Goal: Navigation & Orientation: Understand site structure

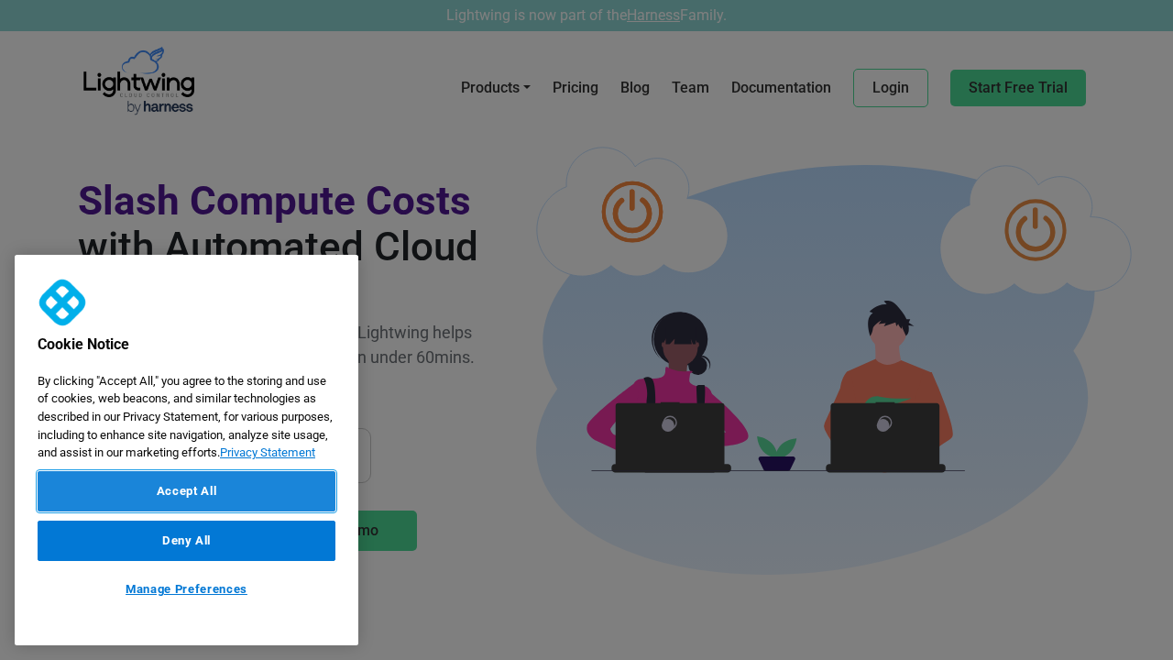
click at [186, 491] on button "Accept All" at bounding box center [187, 491] width 298 height 40
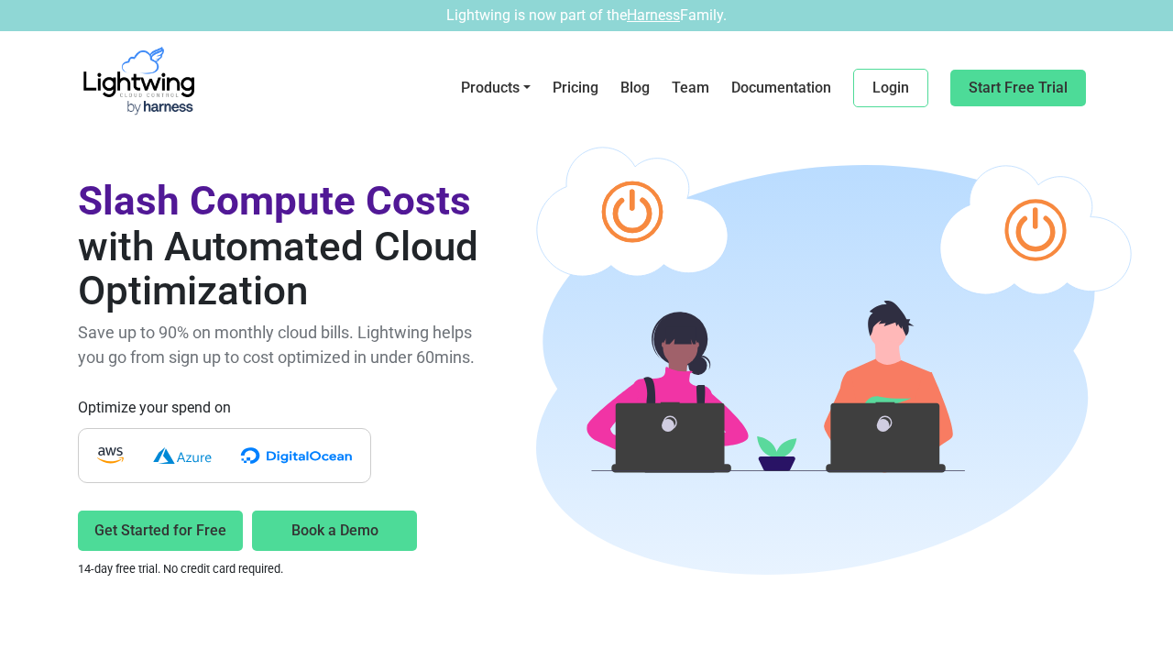
scroll to position [4412, 0]
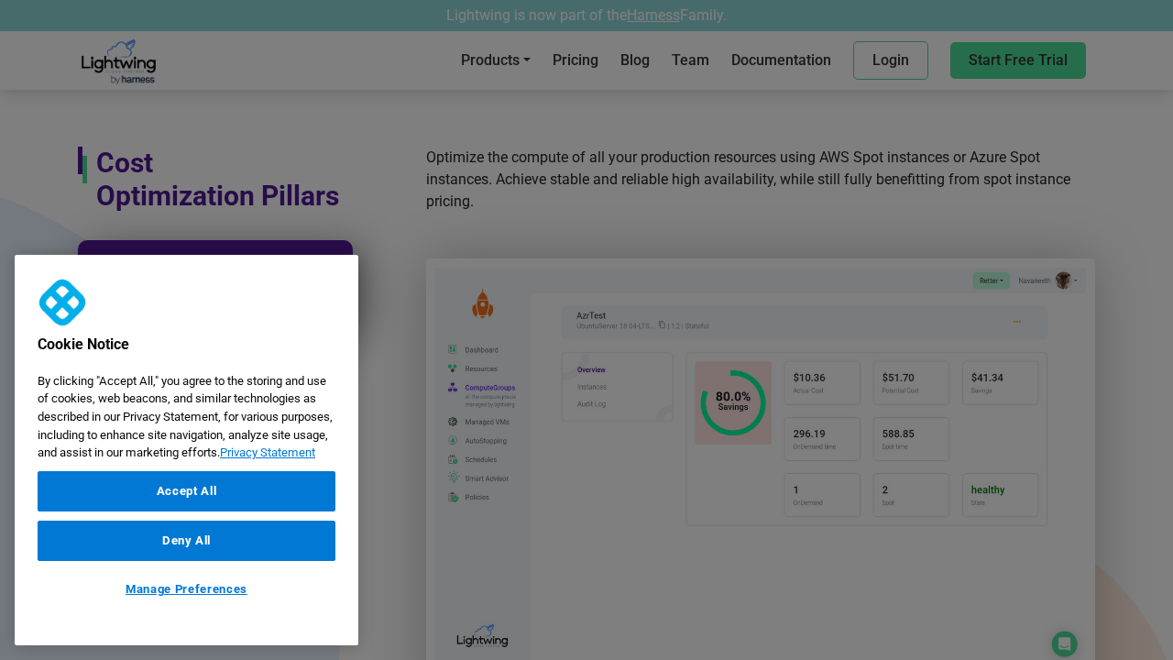
scroll to position [1070, 0]
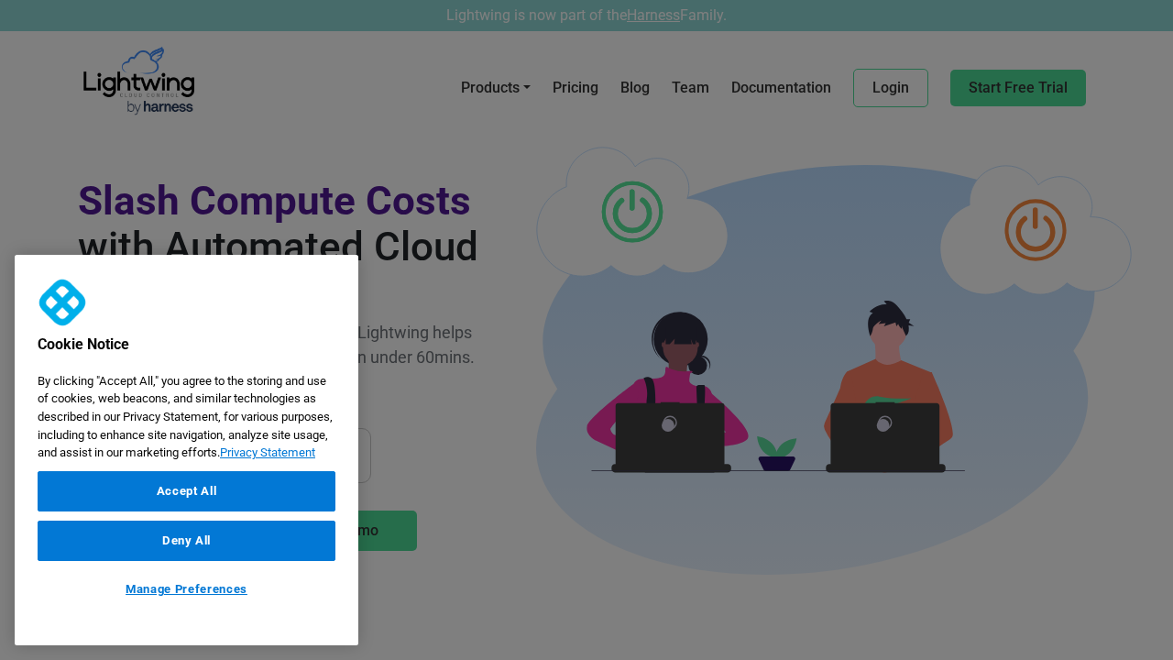
scroll to position [1096, 0]
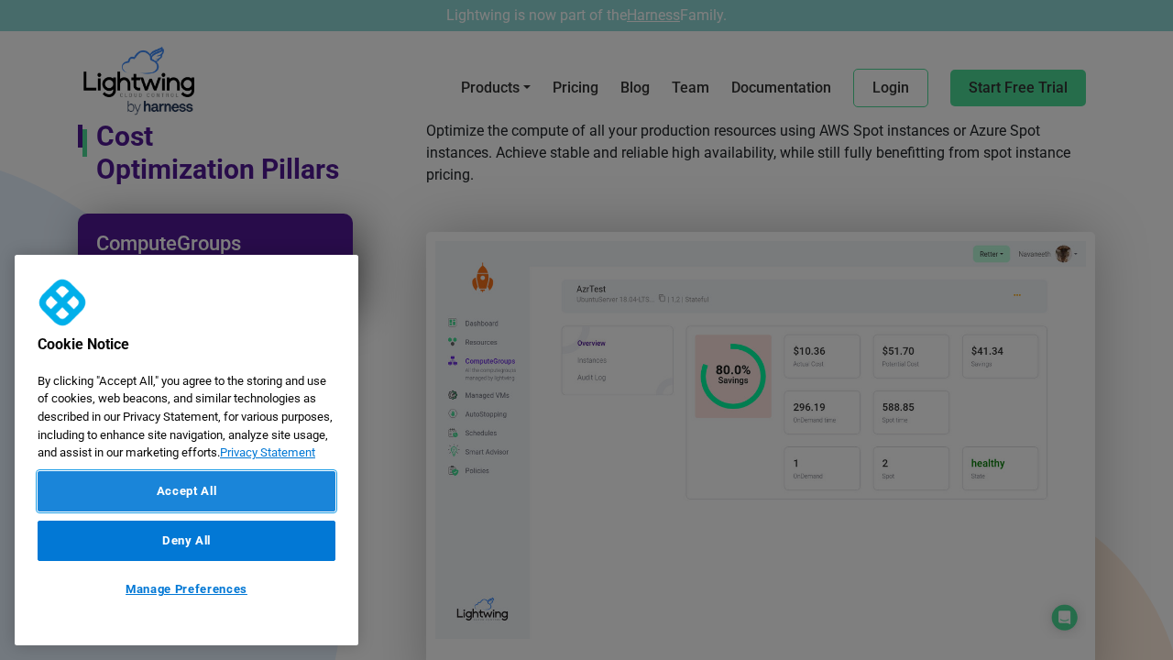
click at [186, 491] on button "Accept All" at bounding box center [187, 491] width 298 height 40
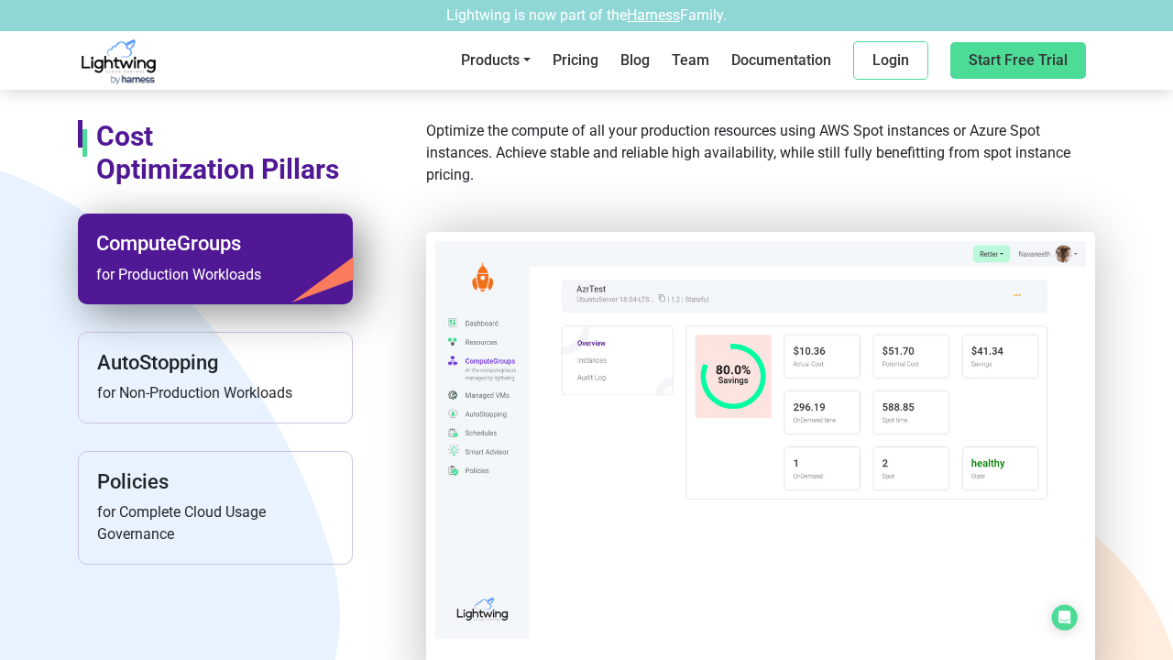
scroll to position [4412, 0]
